Goal: Task Accomplishment & Management: Complete application form

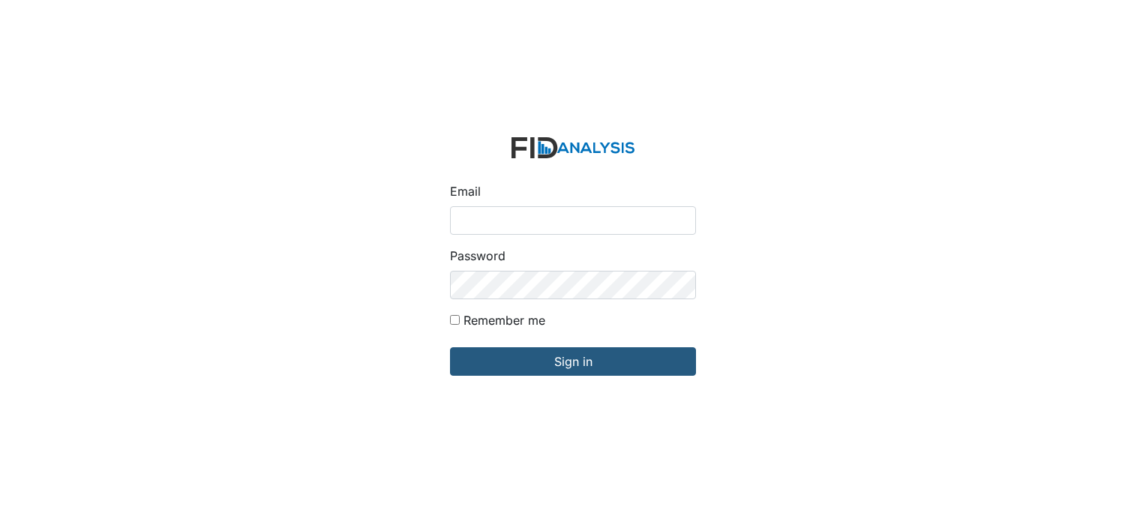
click at [472, 226] on input "Email" at bounding box center [573, 220] width 246 height 28
type input "[EMAIL_ADDRESS][DOMAIN_NAME]"
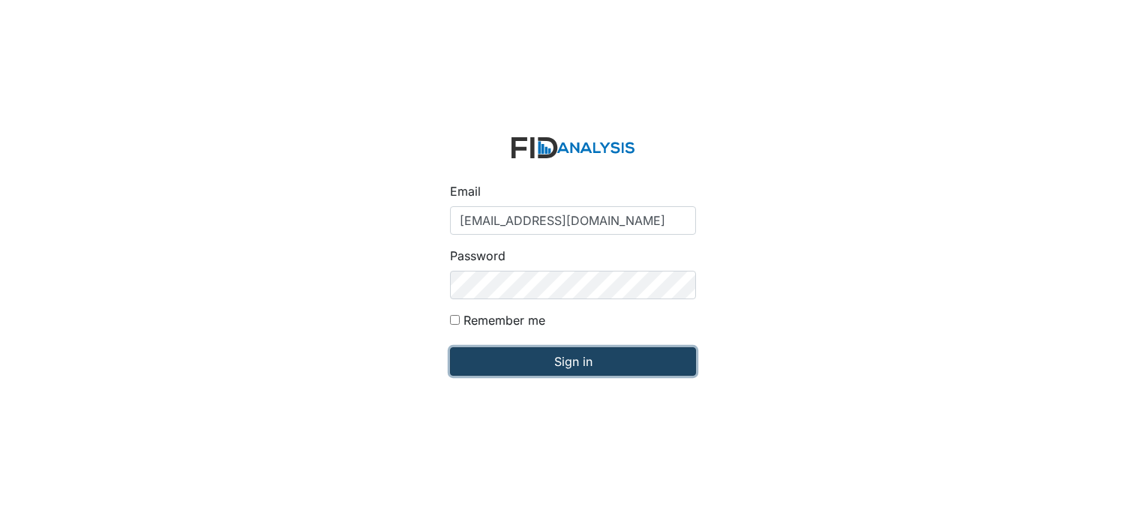
click at [514, 352] on input "Sign in" at bounding box center [573, 361] width 246 height 28
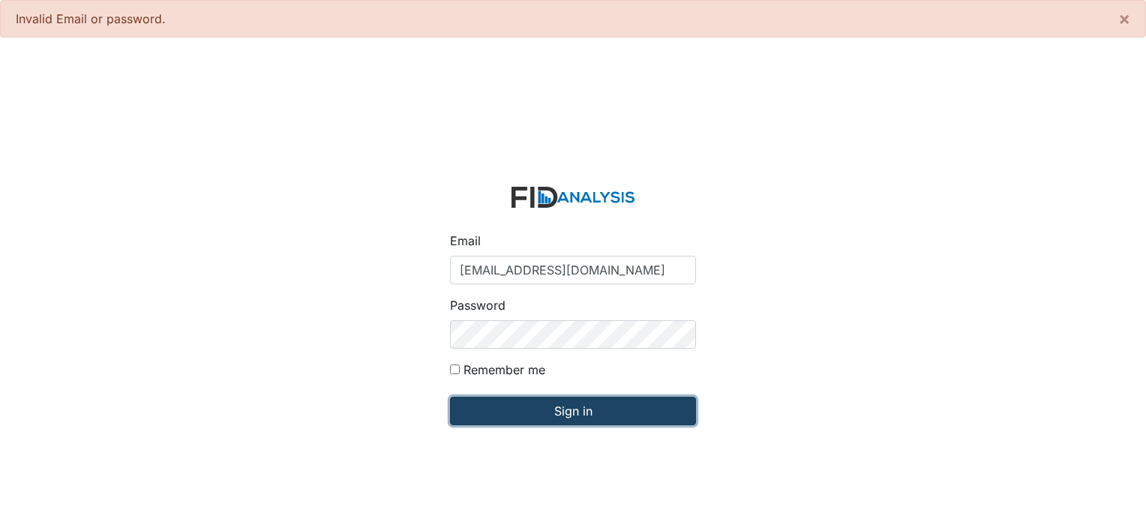
click at [512, 417] on input "Sign in" at bounding box center [573, 411] width 246 height 28
click at [587, 413] on input "Sign in" at bounding box center [573, 411] width 246 height 28
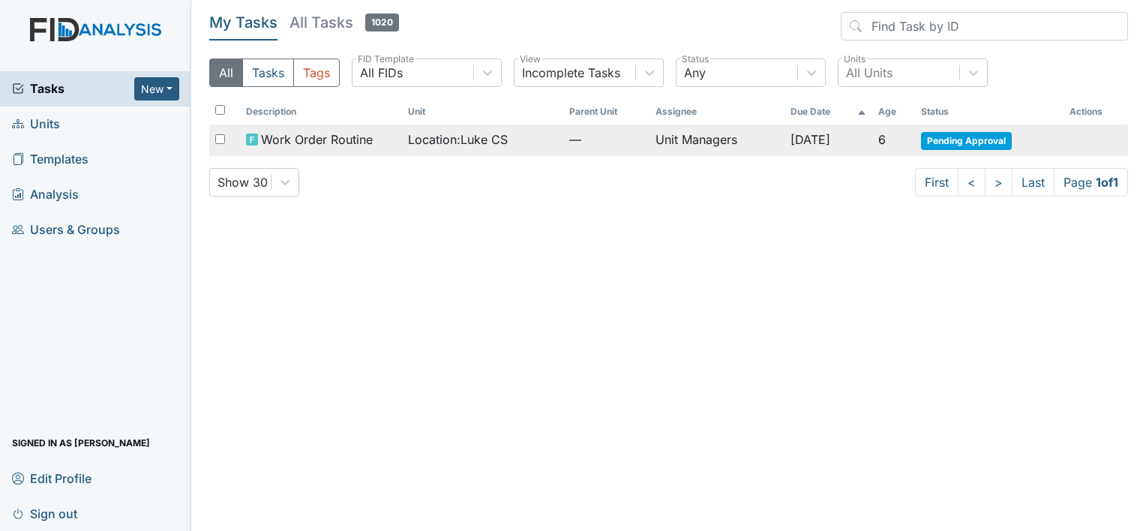
click at [916, 142] on td "6" at bounding box center [893, 139] width 43 height 31
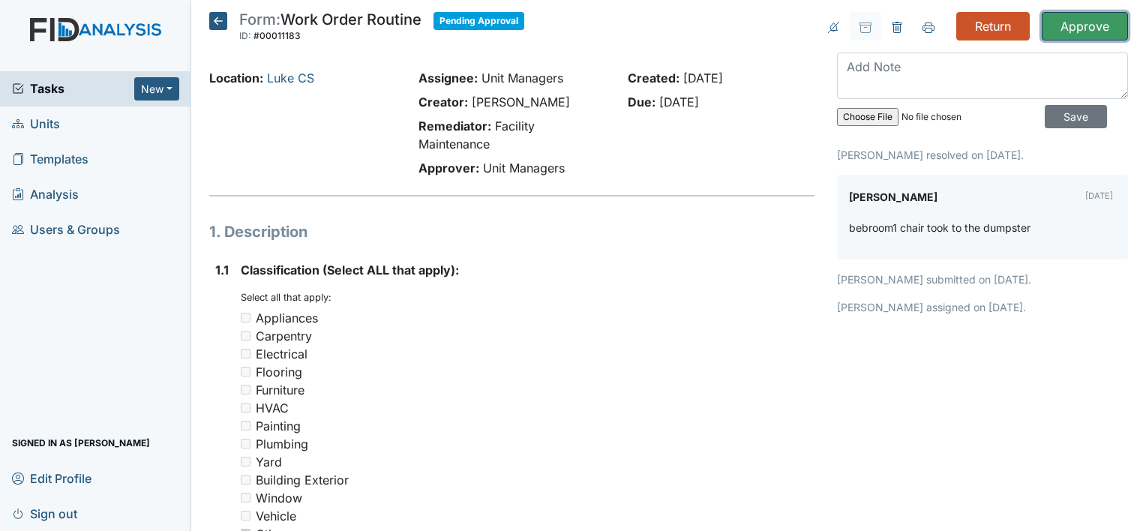
click at [1066, 26] on input "Approve" at bounding box center [1085, 26] width 86 height 28
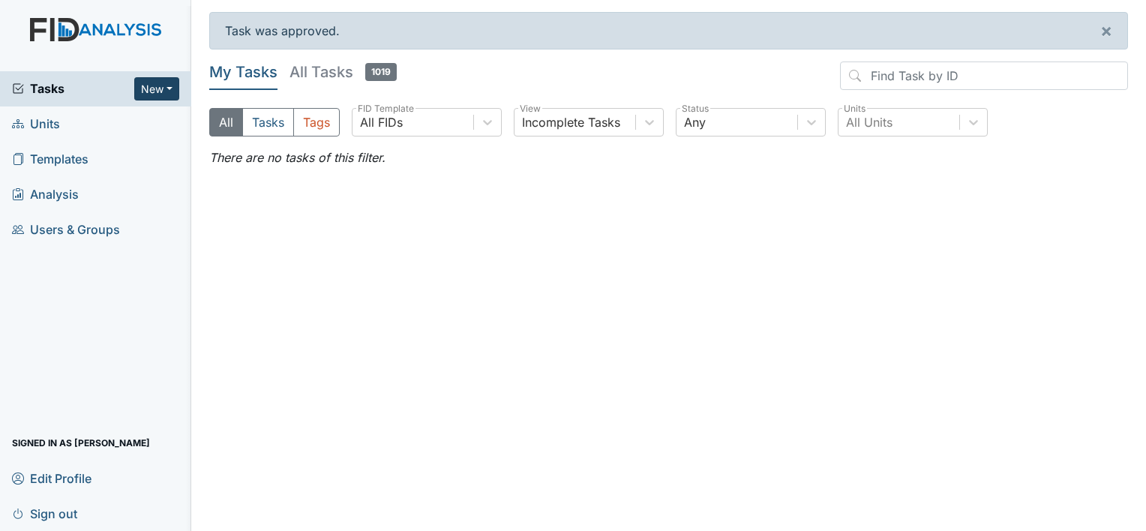
click at [156, 84] on button "New" at bounding box center [156, 88] width 45 height 23
click at [132, 121] on link "Form" at bounding box center [118, 120] width 118 height 24
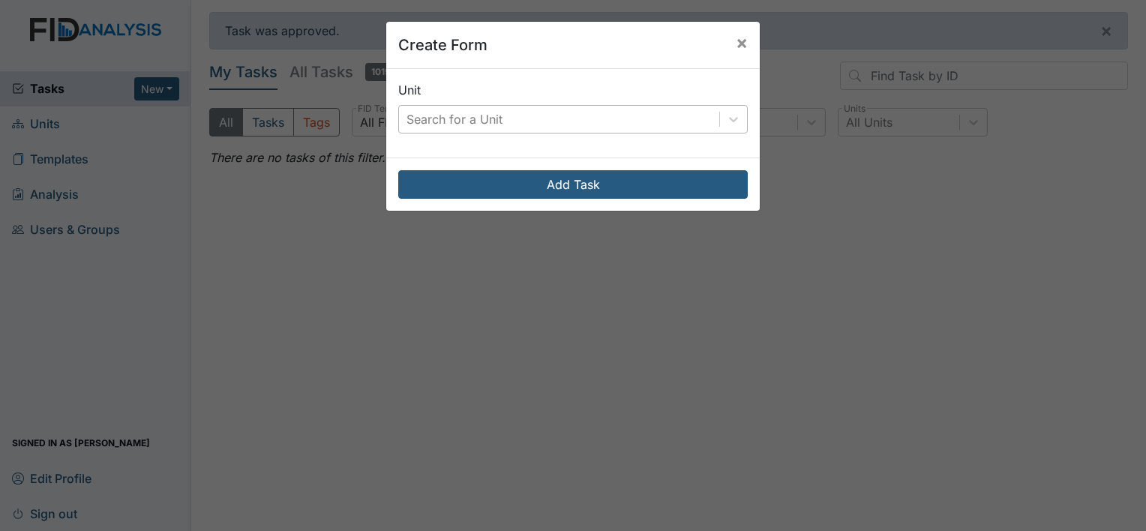
click at [406, 118] on div "Search for a Unit" at bounding box center [454, 119] width 96 height 18
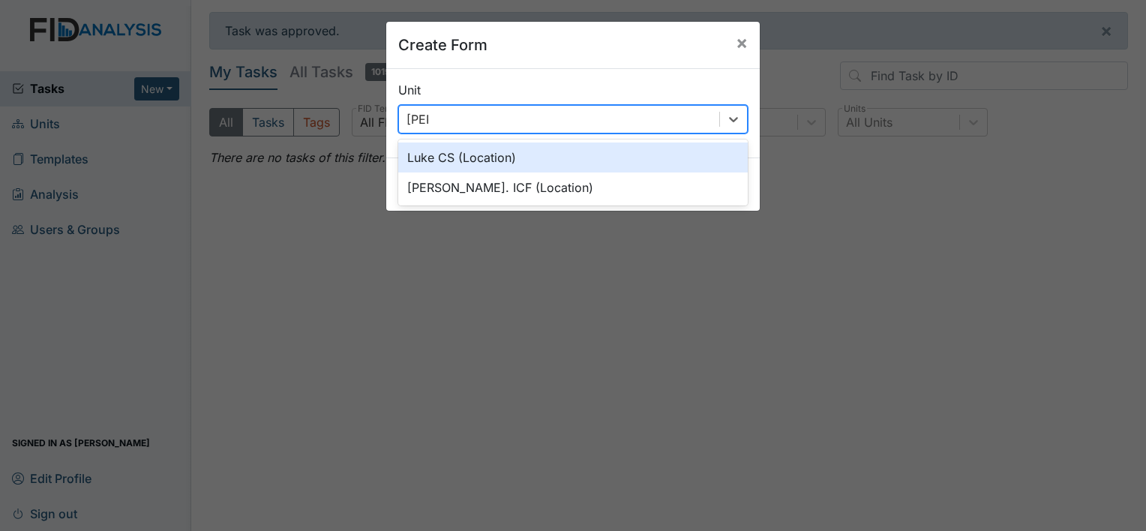
type input "[PERSON_NAME]"
click at [417, 152] on div "Luke CS (Location)" at bounding box center [572, 157] width 349 height 30
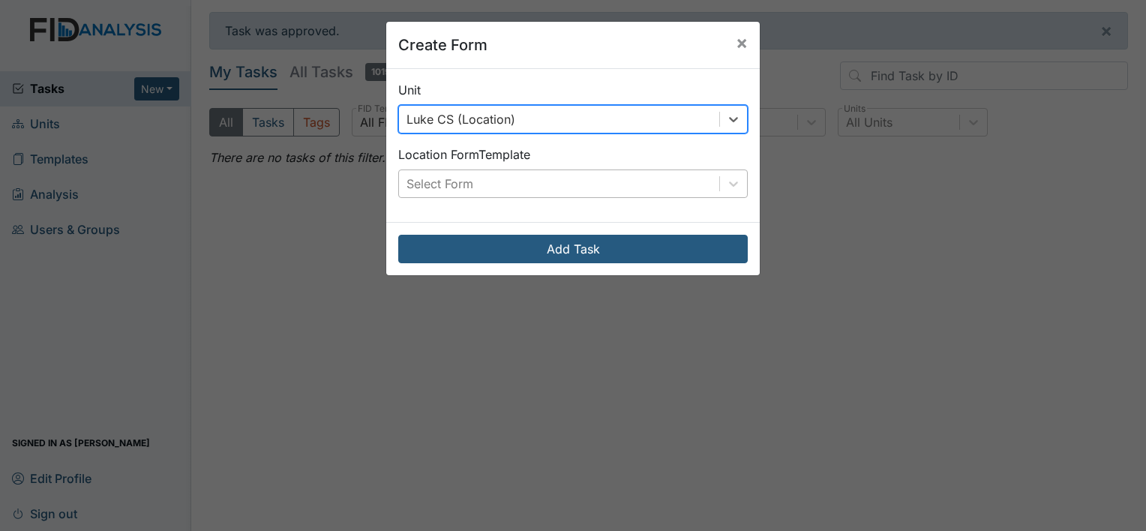
click at [409, 176] on div "Select Form" at bounding box center [439, 184] width 67 height 18
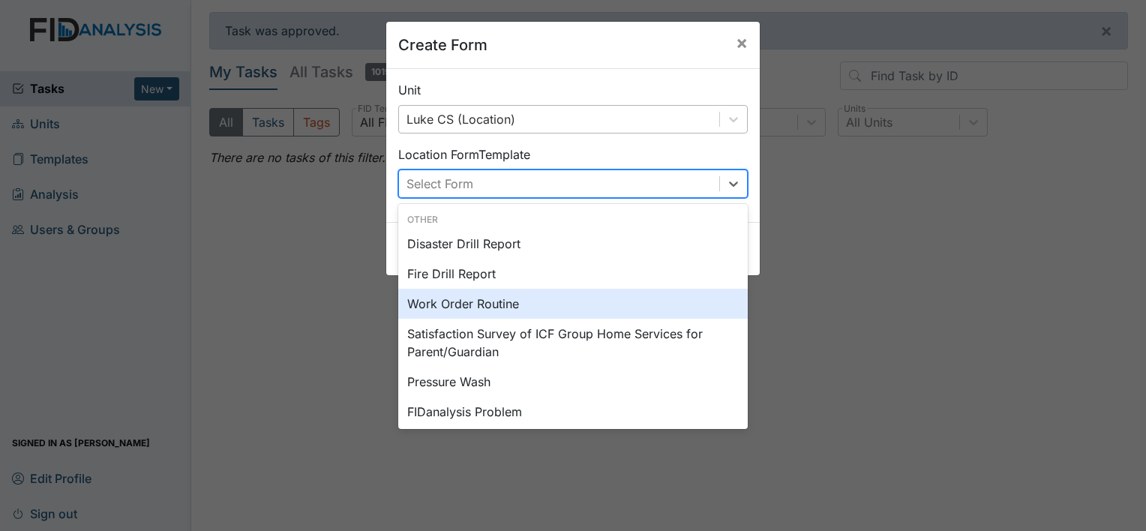
click at [448, 302] on div "Work Order Routine" at bounding box center [572, 304] width 349 height 30
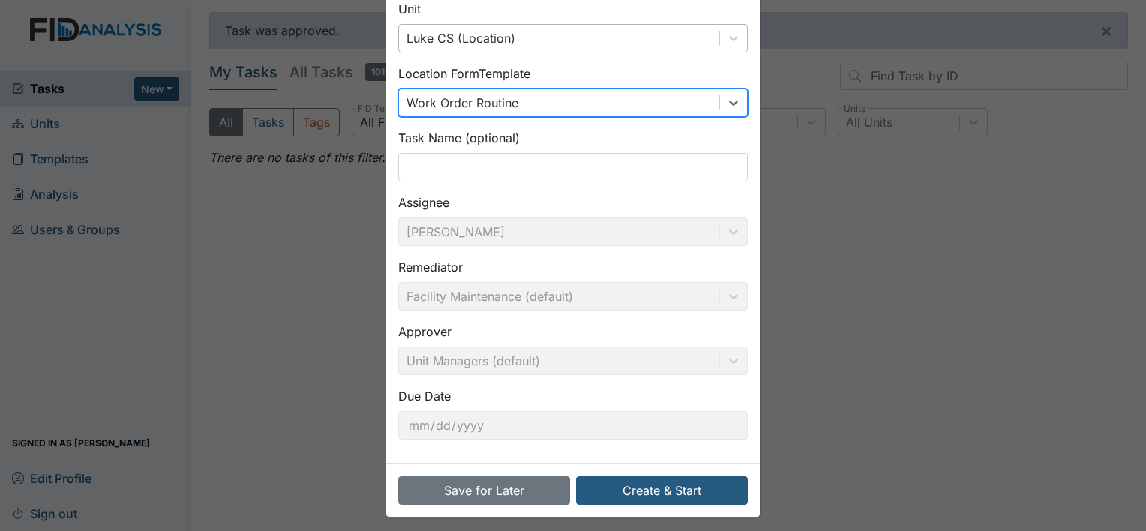
scroll to position [87, 0]
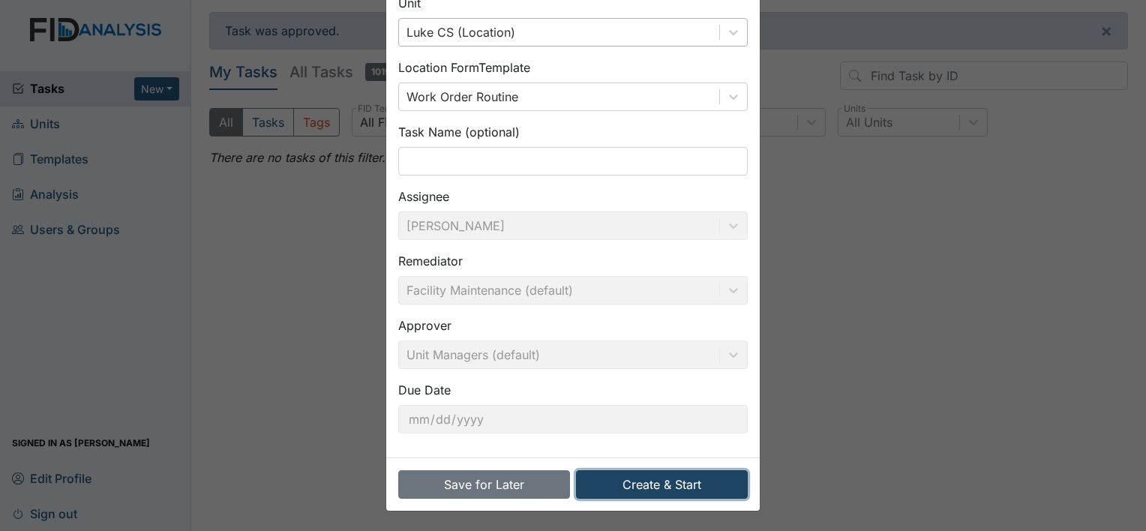
click at [657, 477] on button "Create & Start" at bounding box center [662, 484] width 172 height 28
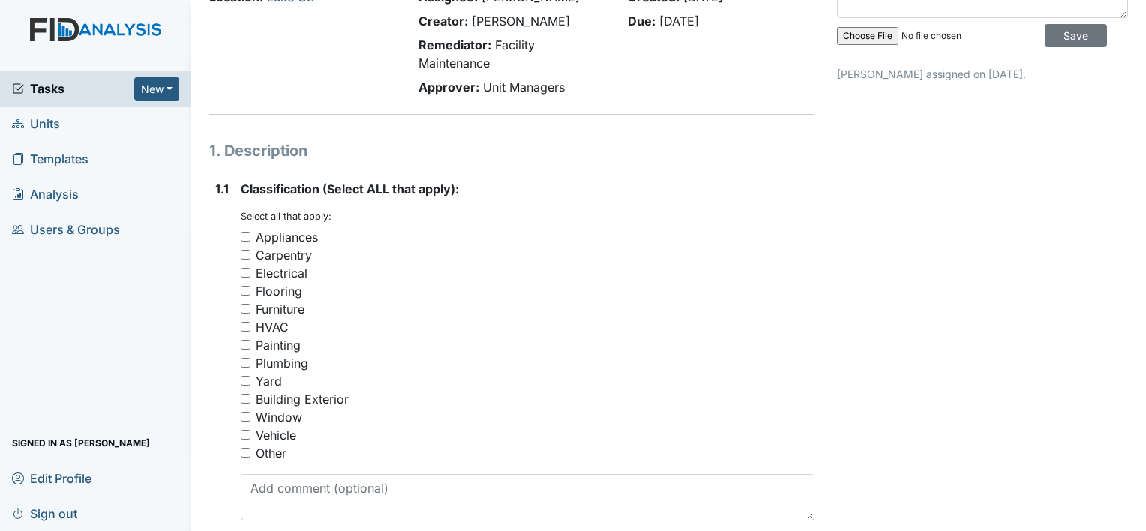
scroll to position [150, 0]
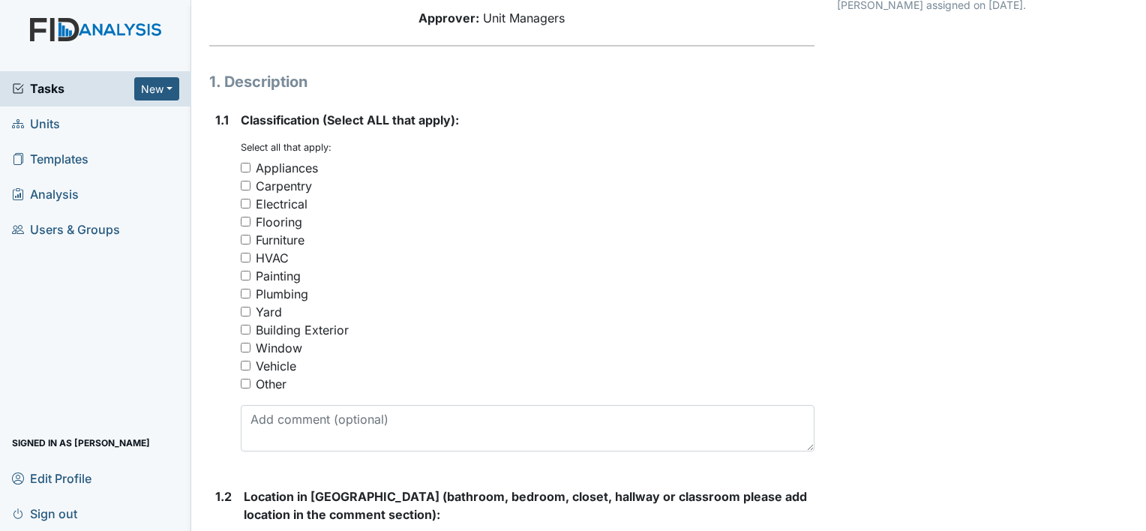
click at [249, 292] on input "Plumbing" at bounding box center [246, 294] width 10 height 10
checkbox input "true"
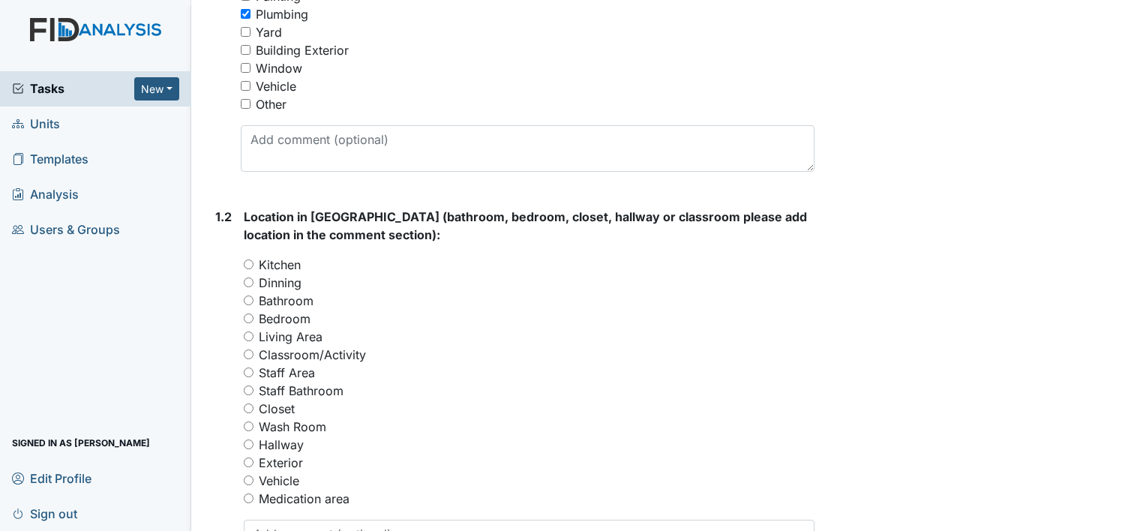
scroll to position [450, 0]
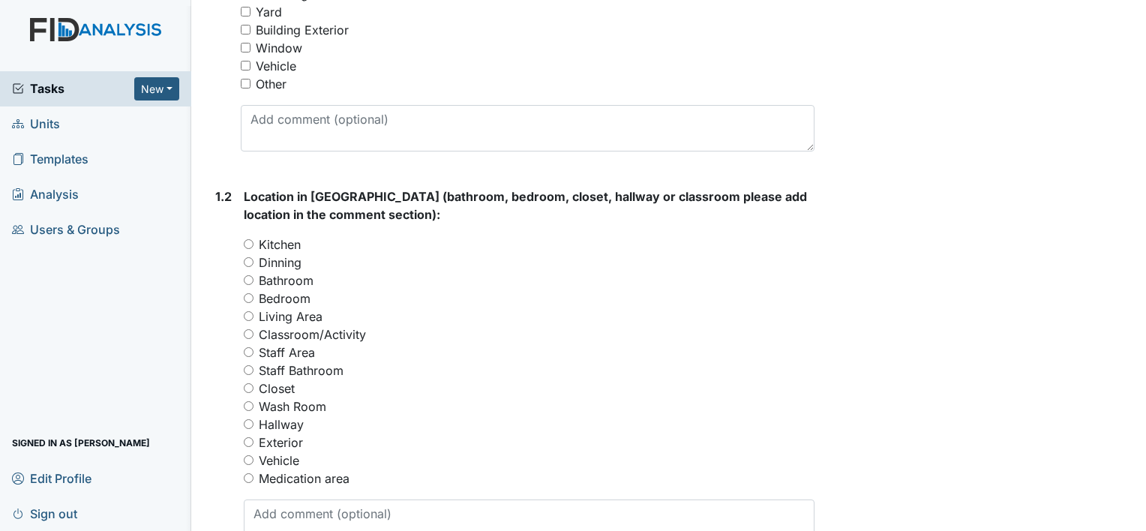
click at [252, 279] on input "Bathroom" at bounding box center [249, 280] width 10 height 10
radio input "true"
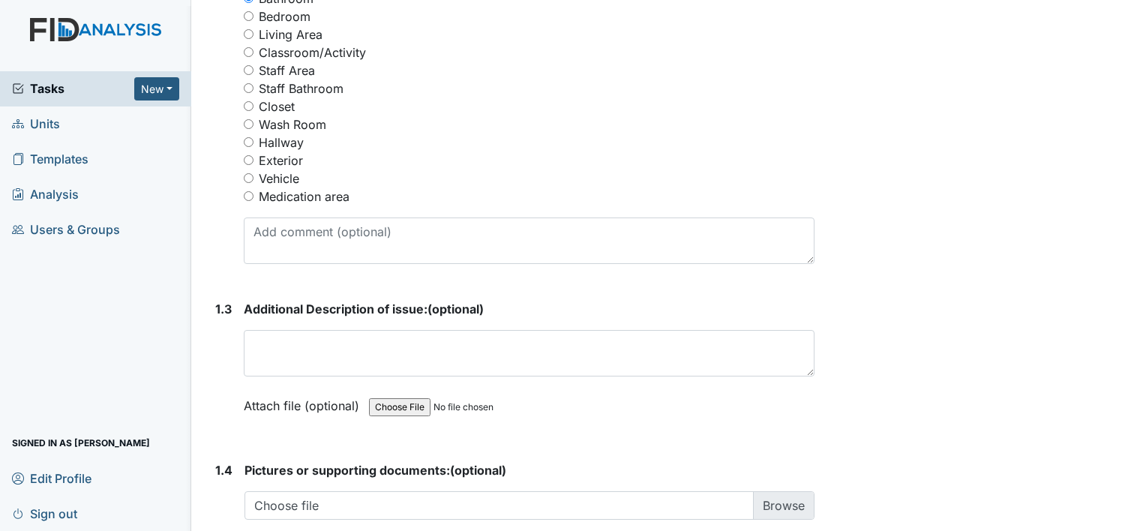
scroll to position [750, 0]
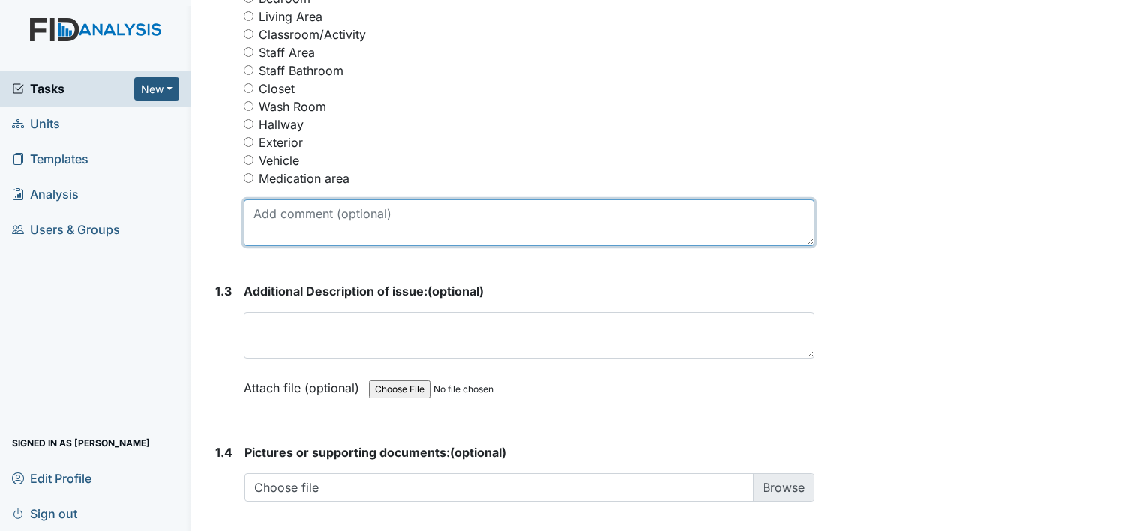
click at [269, 216] on textarea at bounding box center [529, 222] width 571 height 46
click at [270, 215] on textarea "Bathroom # 1" at bounding box center [529, 222] width 571 height 46
click at [366, 211] on textarea "Bathroom # 1" at bounding box center [529, 222] width 571 height 46
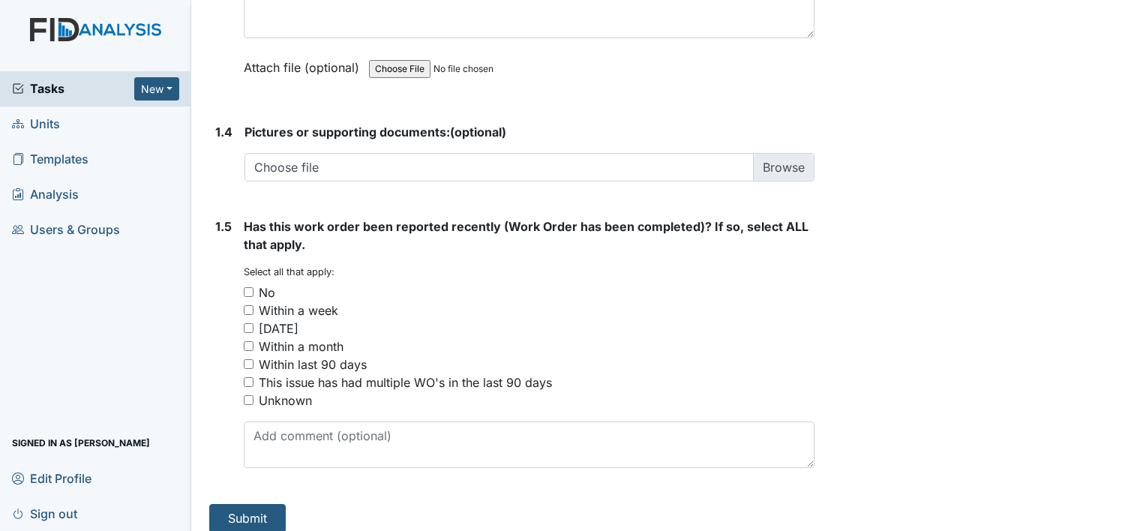
scroll to position [1081, 0]
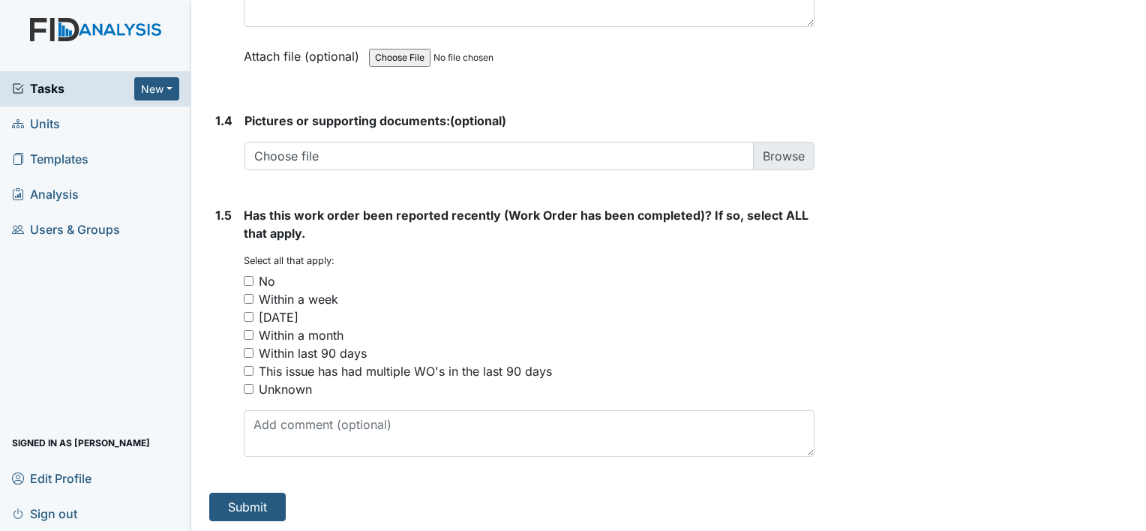
type textarea "Bathroom # 1 still runs after flushing"
click at [246, 276] on input "No" at bounding box center [249, 281] width 10 height 10
checkbox input "true"
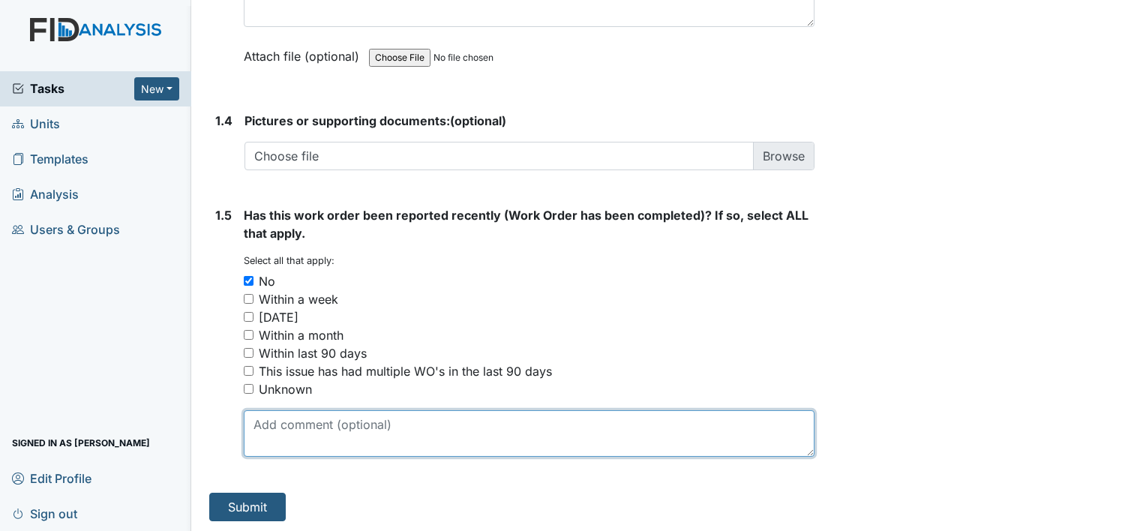
click at [284, 422] on textarea at bounding box center [529, 433] width 571 height 46
type textarea "t"
type textarea "it was fixed 2x and still running"
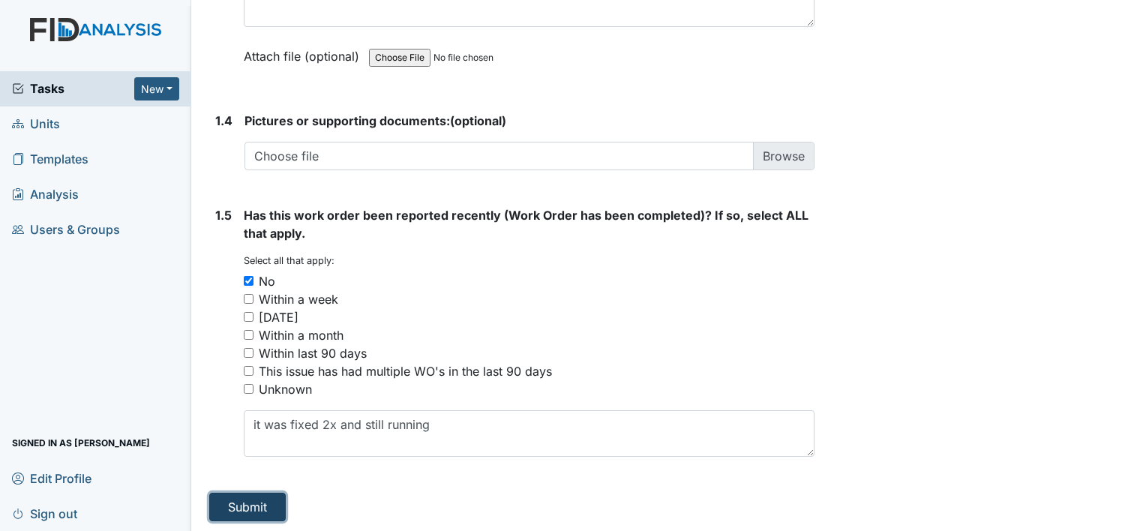
click at [249, 507] on button "Submit" at bounding box center [247, 507] width 76 height 28
